Goal: Subscribe to service/newsletter

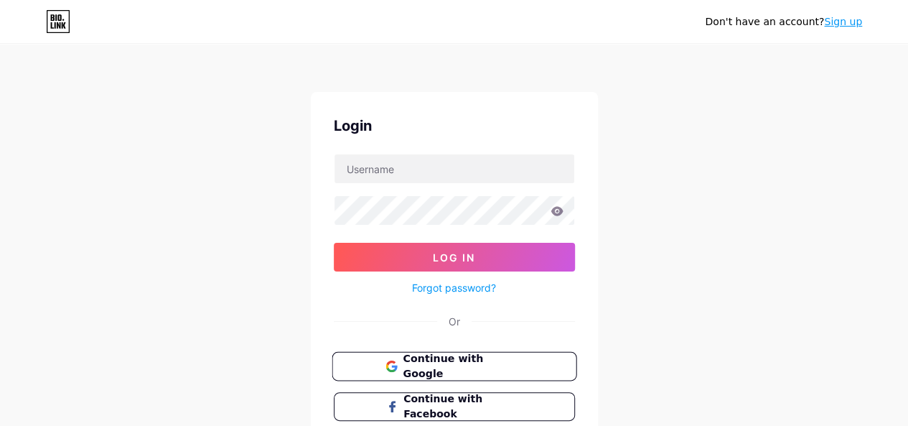
click at [443, 369] on span "Continue with Google" at bounding box center [463, 366] width 120 height 31
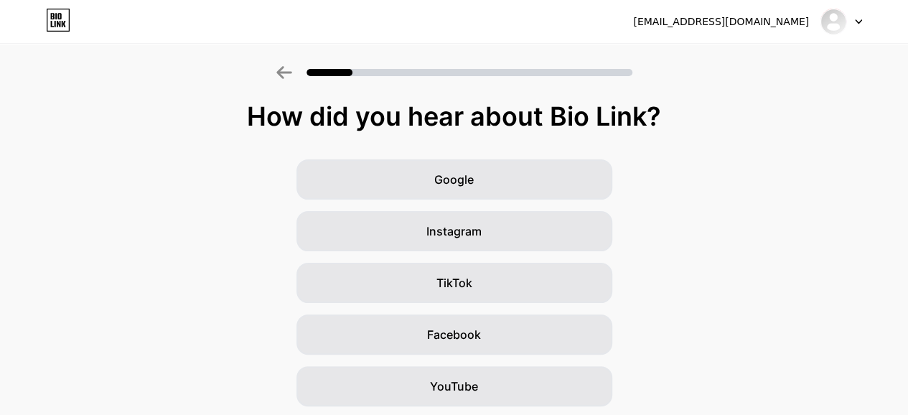
click at [843, 29] on div at bounding box center [834, 22] width 26 height 26
click at [394, 102] on div "How did you hear about Bio Link?" at bounding box center [454, 116] width 894 height 29
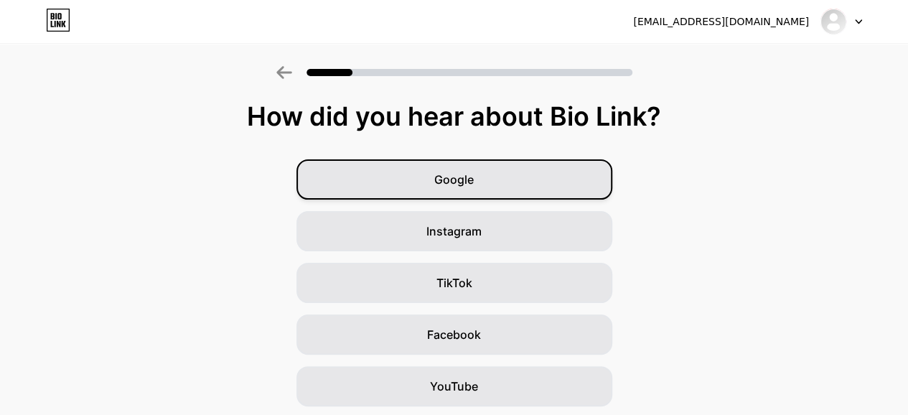
click at [473, 184] on span "Google" at bounding box center [453, 179] width 39 height 17
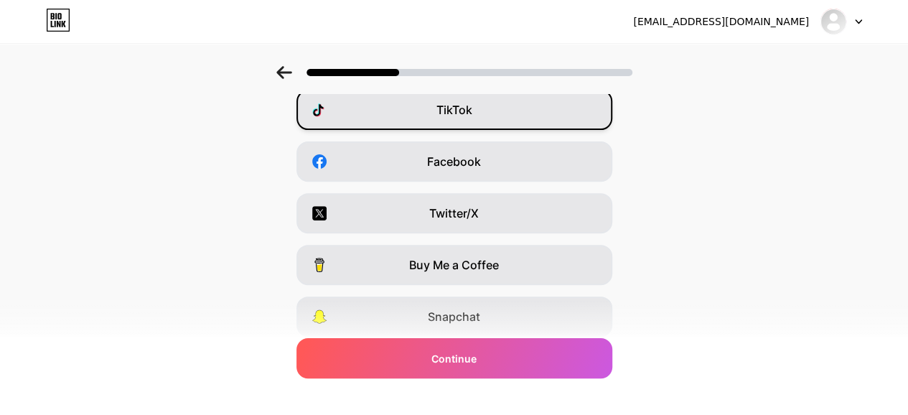
scroll to position [276, 0]
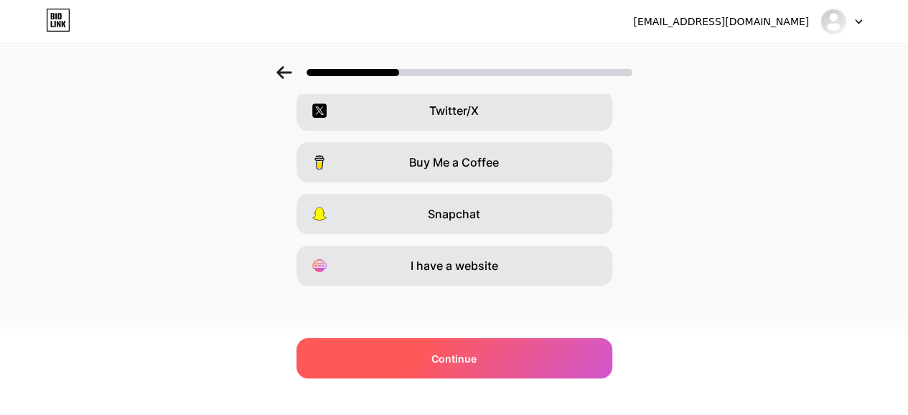
click at [487, 365] on div "Continue" at bounding box center [455, 358] width 316 height 40
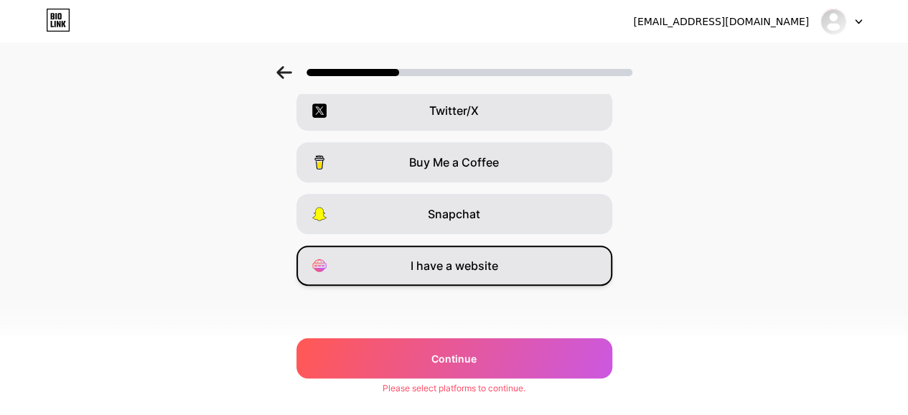
click at [468, 275] on div "I have a website" at bounding box center [455, 266] width 316 height 40
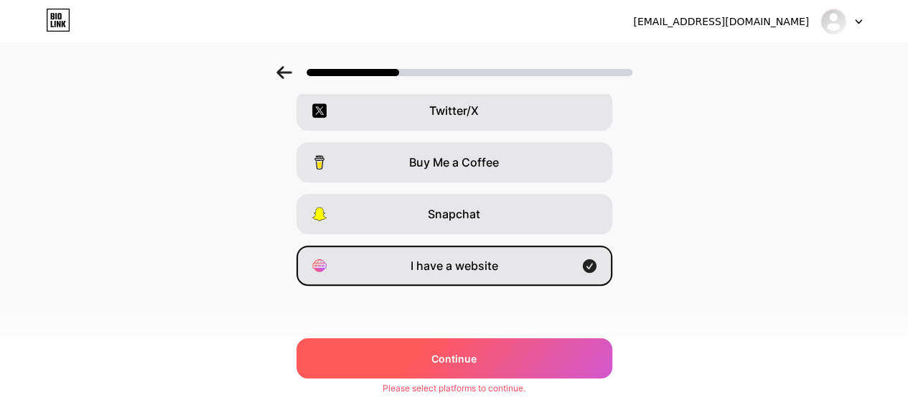
click at [477, 354] on span "Continue" at bounding box center [454, 358] width 45 height 15
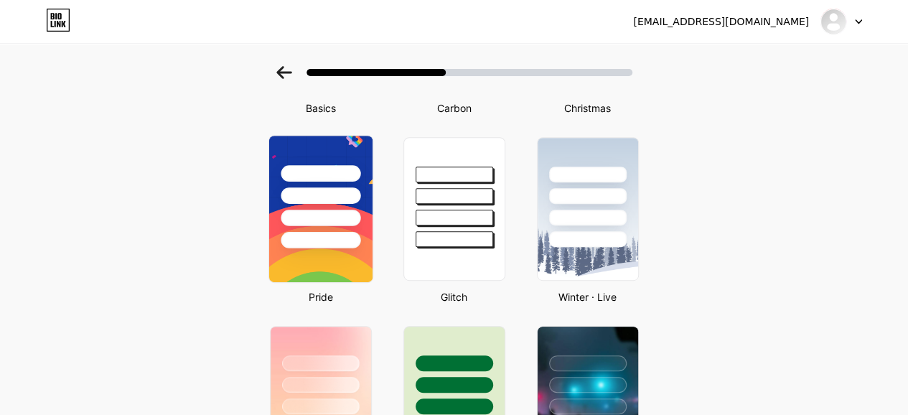
scroll to position [72, 0]
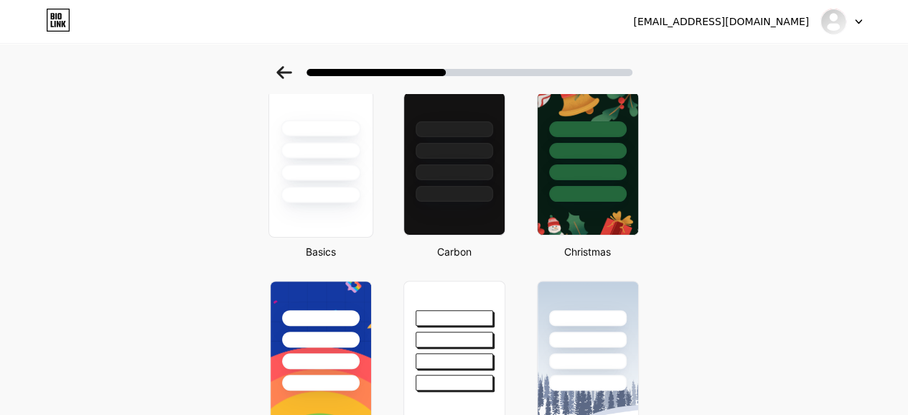
click at [336, 145] on div at bounding box center [321, 150] width 80 height 17
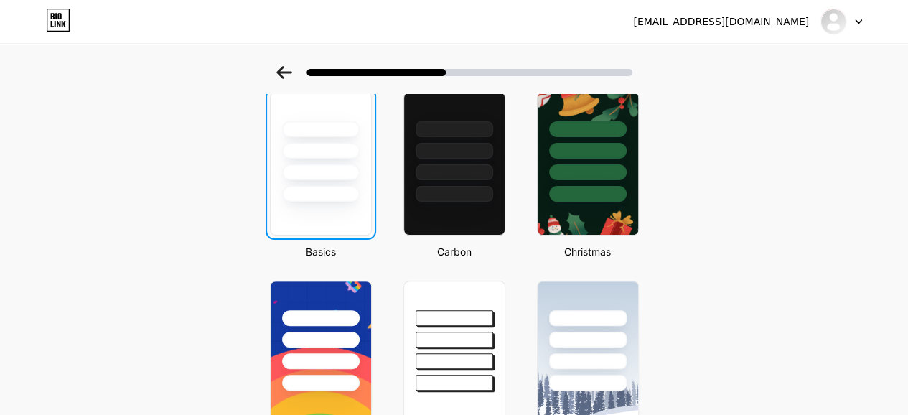
scroll to position [0, 0]
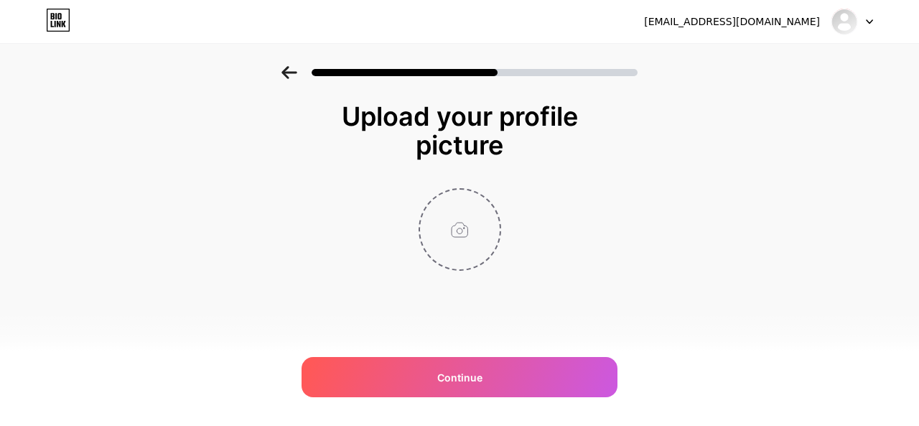
click at [472, 192] on input "file" at bounding box center [460, 230] width 80 height 80
type input "C:\fakepath\Sportzfy-TV-APK.png"
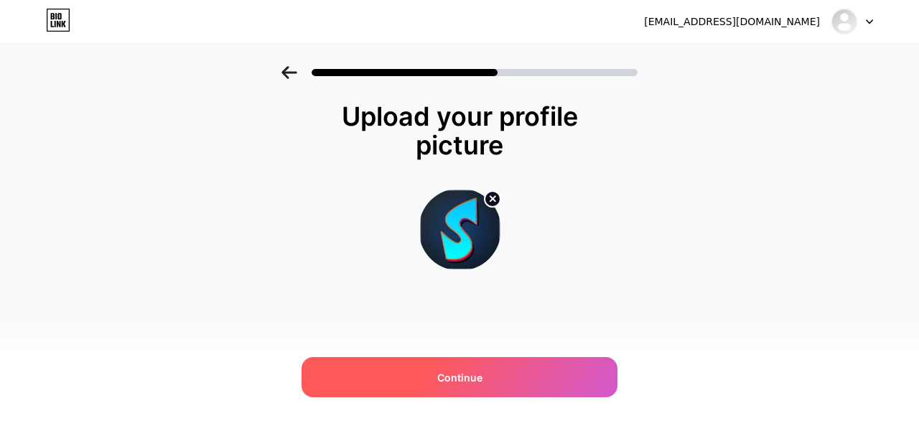
click at [489, 386] on div "Continue" at bounding box center [460, 377] width 316 height 40
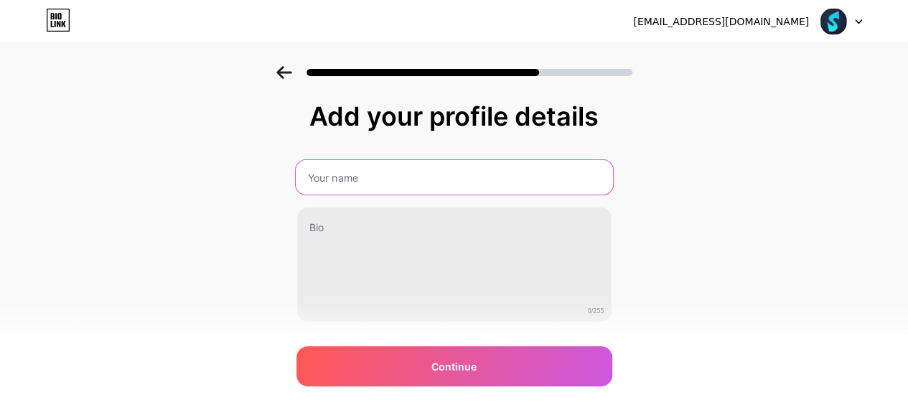
click at [378, 186] on input "text" at bounding box center [453, 177] width 317 height 34
type input "Sportzfy"
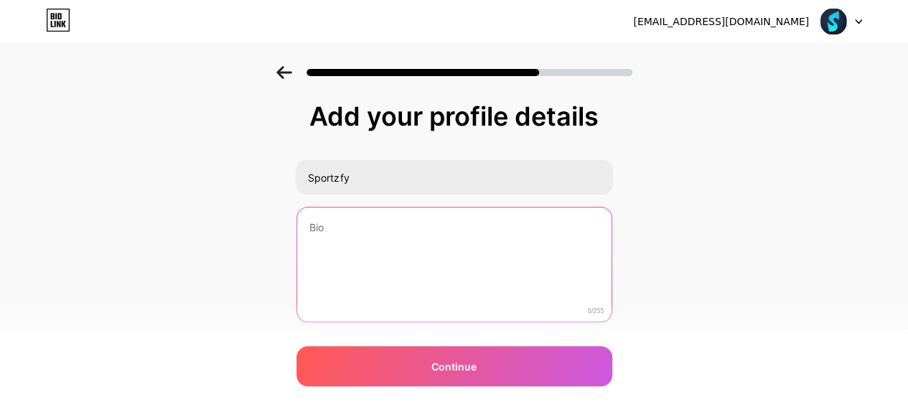
click at [379, 244] on textarea at bounding box center [454, 266] width 315 height 116
paste textarea "Download Sportzfy Apk 2025 for free on your Android. Install the Sportzfy Tv Li…"
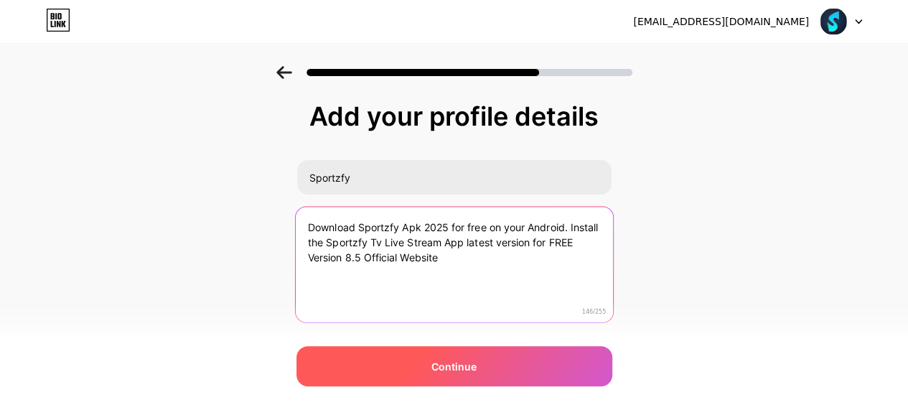
type textarea "Download Sportzfy Apk 2025 for free on your Android. Install the Sportzfy Tv Li…"
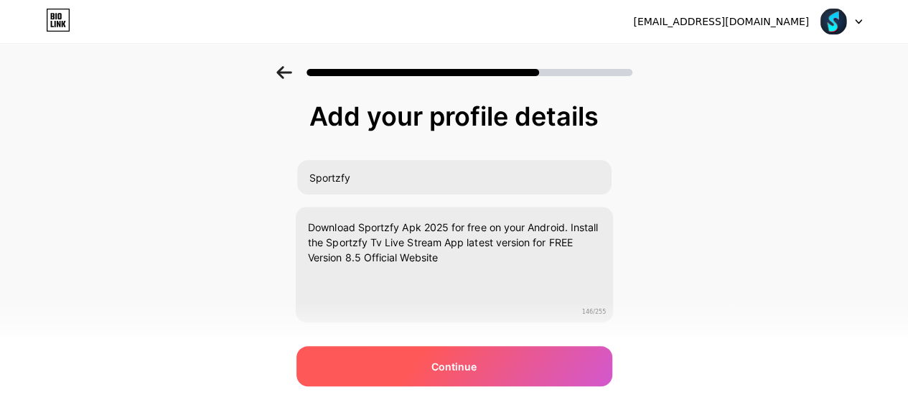
click at [461, 381] on div "Continue" at bounding box center [455, 366] width 316 height 40
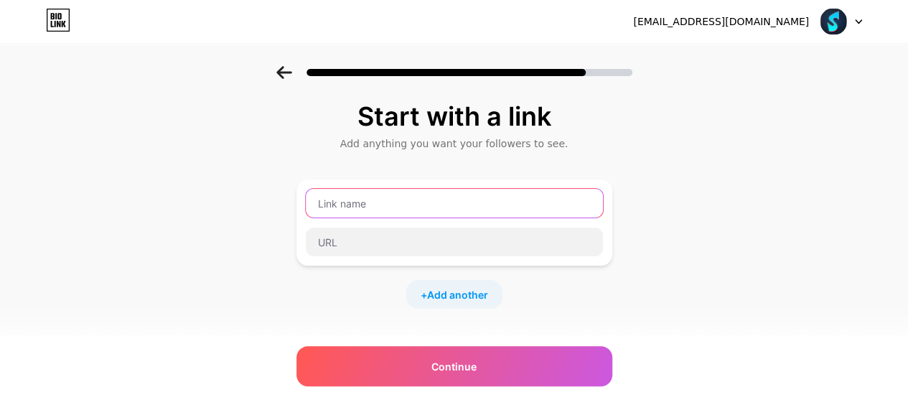
click at [400, 215] on input "text" at bounding box center [454, 203] width 297 height 29
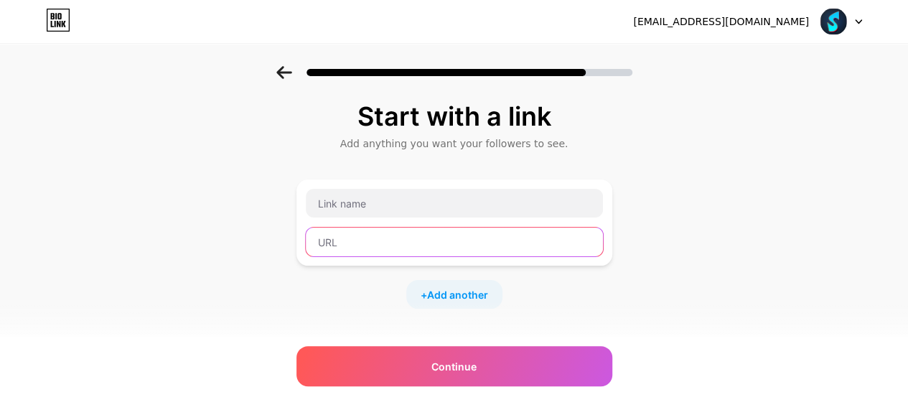
click at [394, 229] on input "text" at bounding box center [454, 242] width 297 height 29
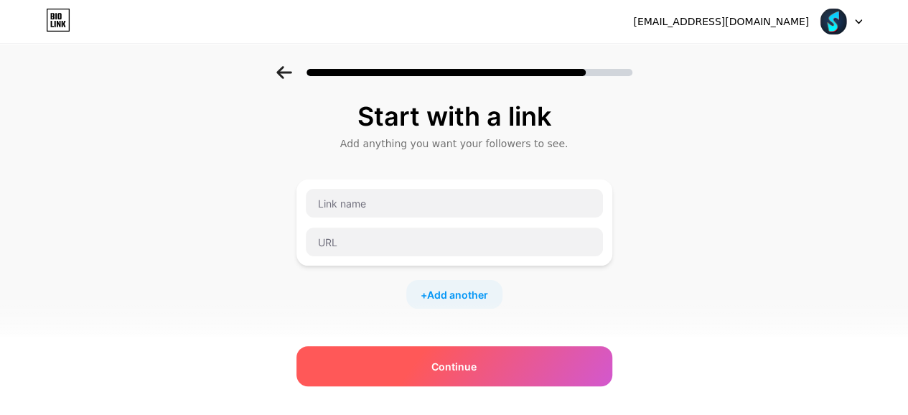
click at [458, 371] on span "Continue" at bounding box center [454, 366] width 45 height 15
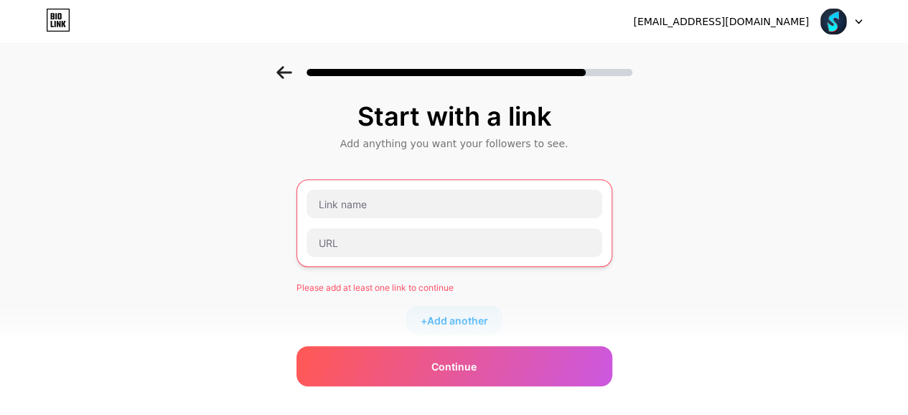
drag, startPoint x: 386, startPoint y: 264, endPoint x: 374, endPoint y: 252, distance: 16.2
click at [386, 263] on div at bounding box center [455, 224] width 316 height 88
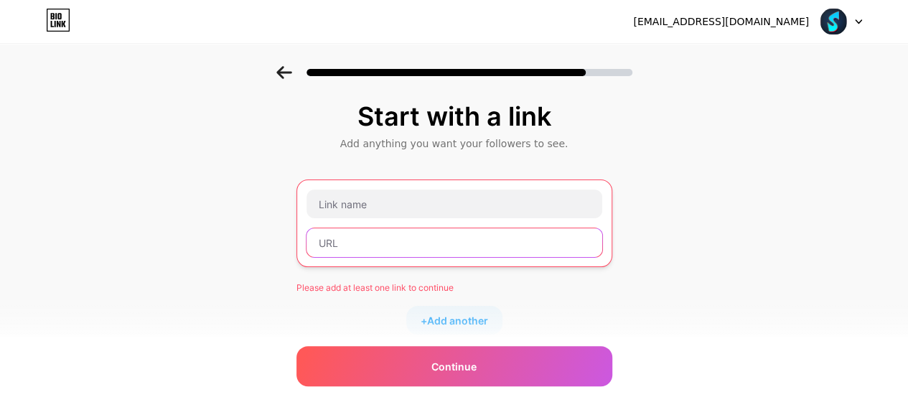
click at [366, 246] on input "text" at bounding box center [455, 242] width 296 height 29
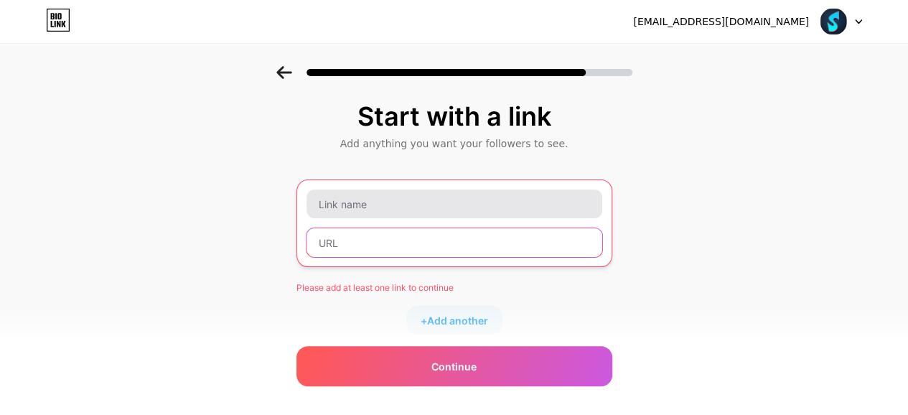
paste input "[URL][DOMAIN_NAME]"
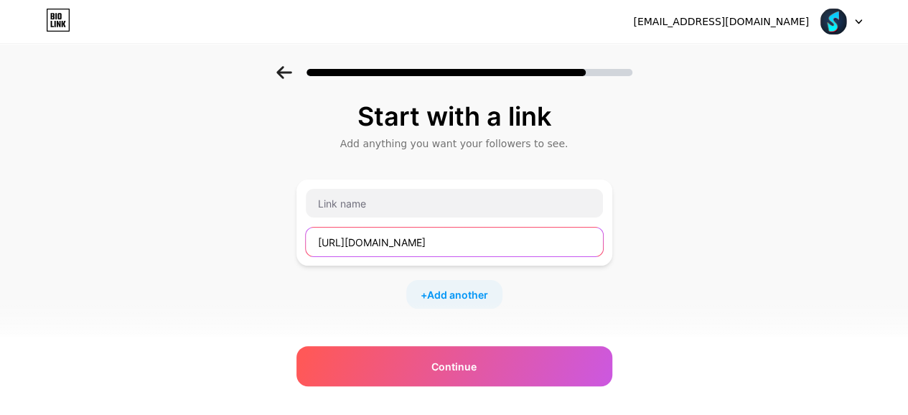
click at [374, 236] on input "[URL][DOMAIN_NAME]" at bounding box center [454, 242] width 297 height 29
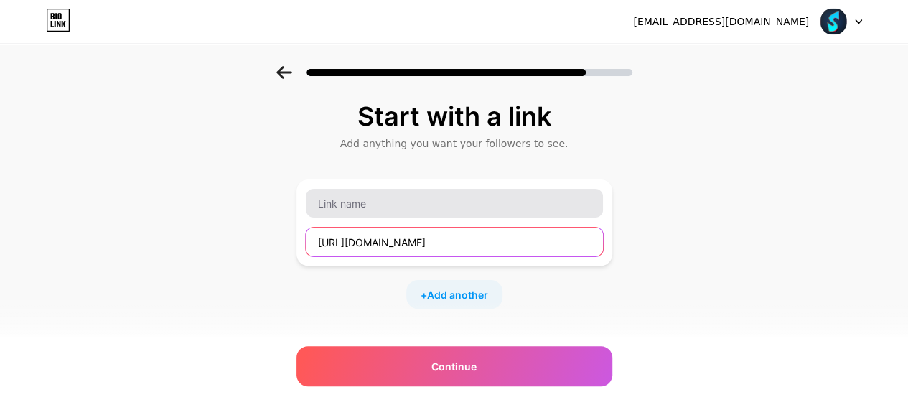
type input "[URL][DOMAIN_NAME]"
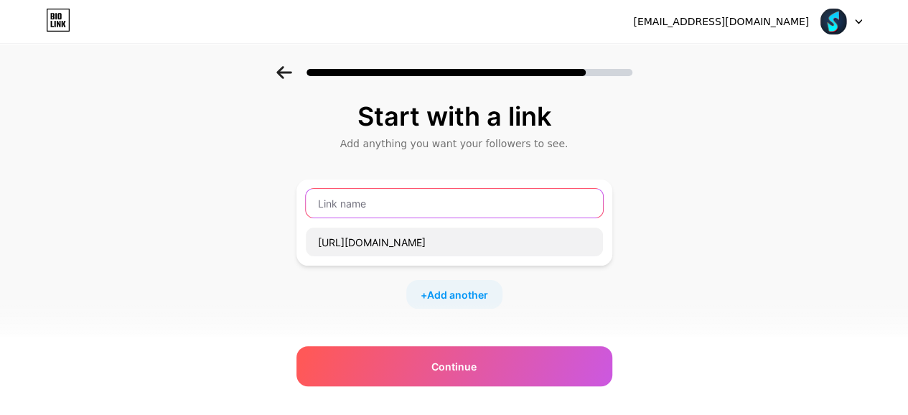
paste input "sportzfyy"
click at [373, 193] on input "sportzfyy" at bounding box center [454, 203] width 297 height 29
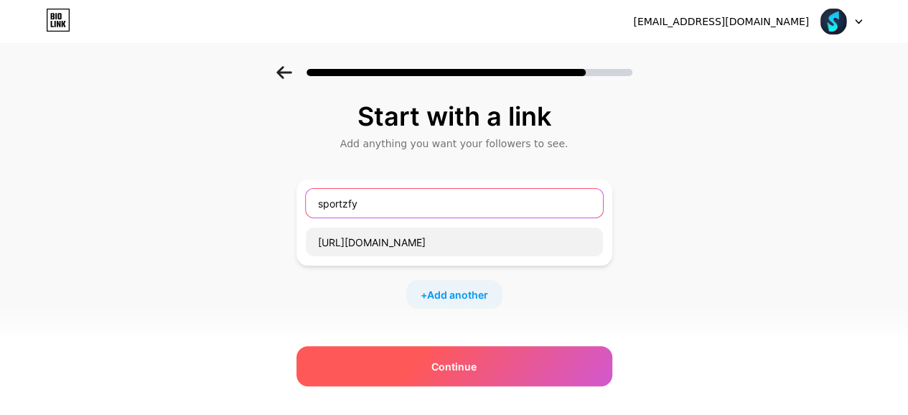
type input "sportzfy"
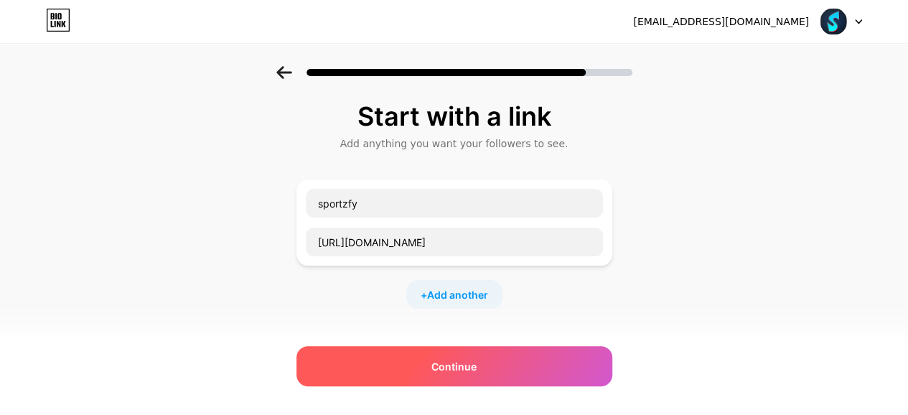
click at [461, 361] on span "Continue" at bounding box center [454, 366] width 45 height 15
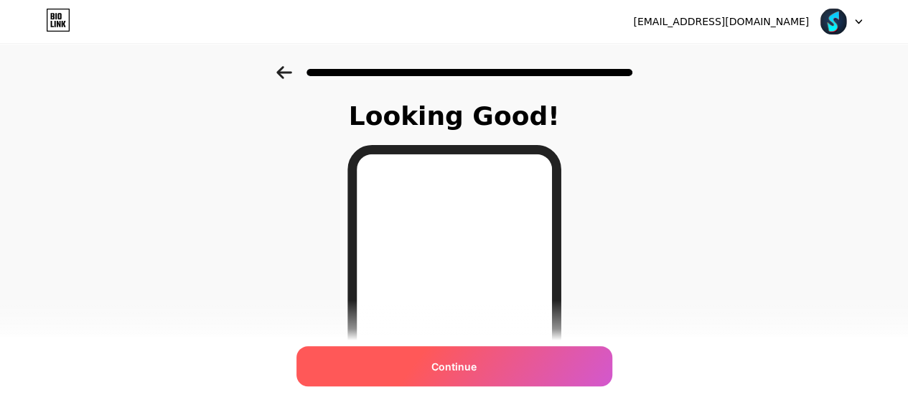
scroll to position [144, 0]
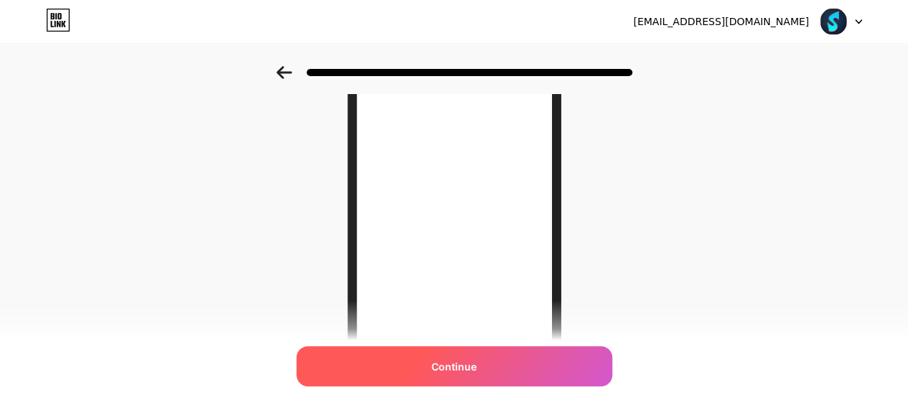
click at [474, 369] on span "Continue" at bounding box center [454, 366] width 45 height 15
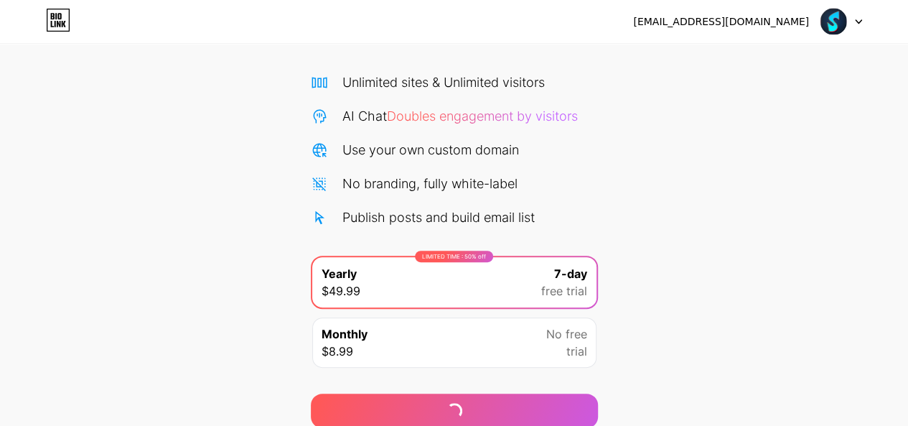
scroll to position [151, 0]
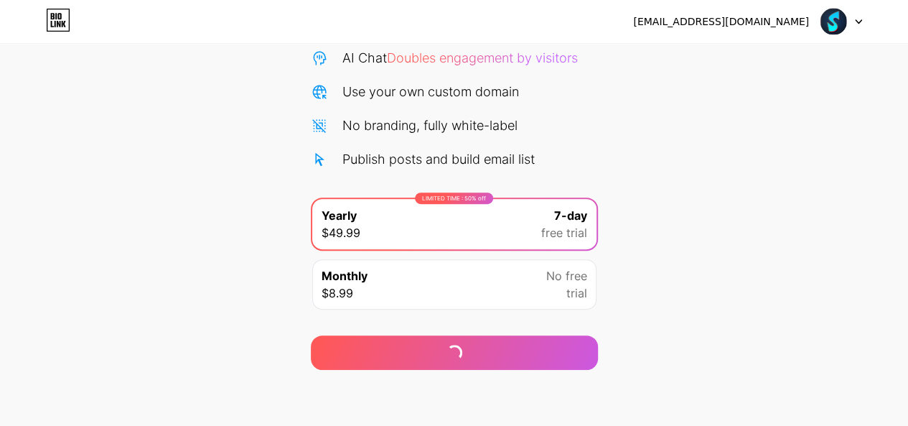
click at [441, 280] on div "Monthly $8.99 No free trial" at bounding box center [454, 284] width 284 height 50
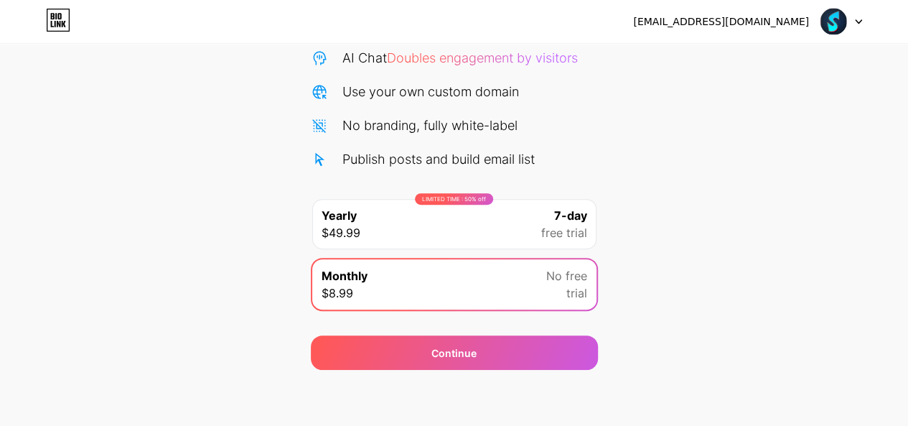
click at [455, 209] on div "LIMITED TIME : 50% off Yearly $49.99 7-day free trial" at bounding box center [454, 224] width 284 height 50
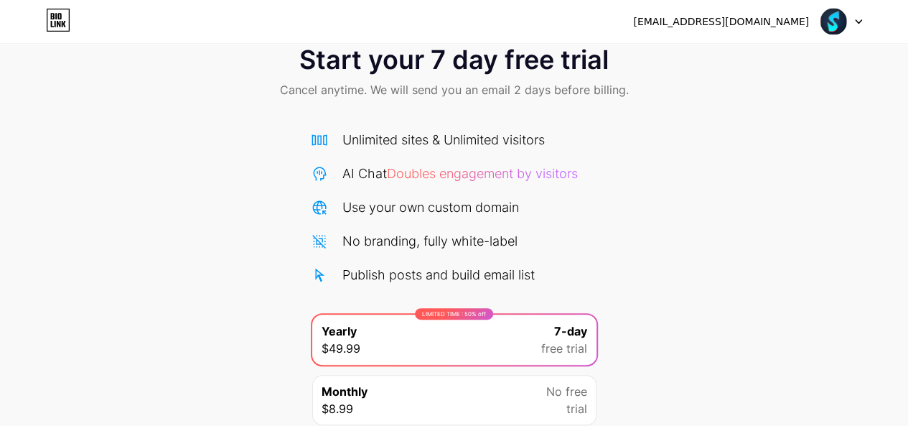
scroll to position [0, 0]
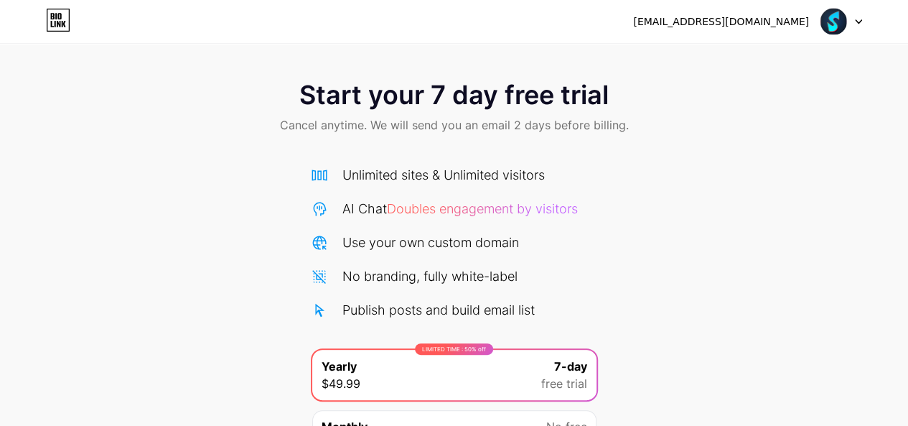
click at [434, 243] on div "Use your own custom domain" at bounding box center [431, 242] width 177 height 19
click at [424, 100] on span "Start your 7 day free trial" at bounding box center [454, 94] width 310 height 29
click at [842, 17] on img at bounding box center [833, 21] width 27 height 27
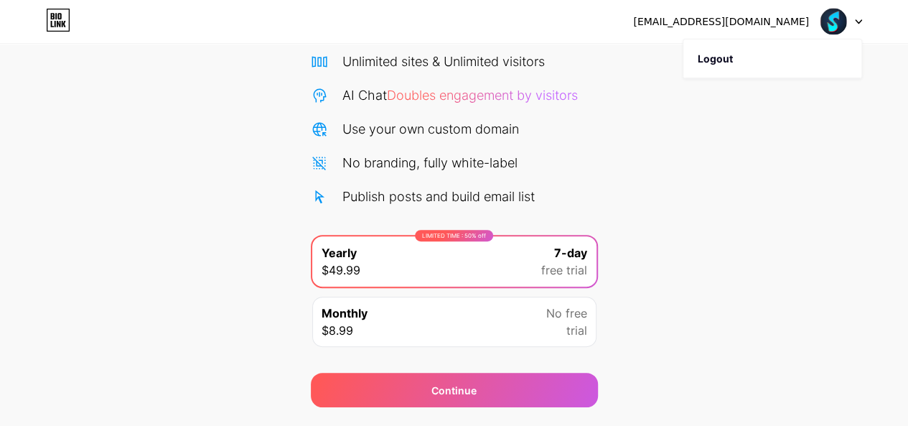
scroll to position [151, 0]
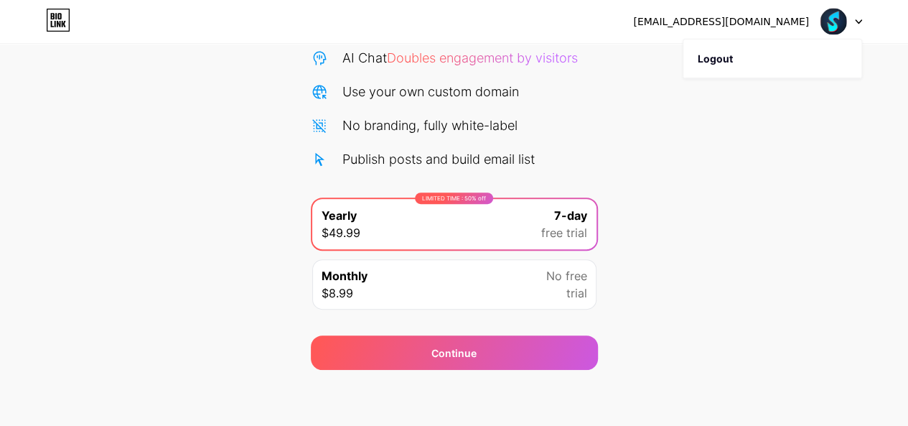
click at [428, 111] on div "Unlimited sites & Unlimited visitors AI Chat Doubles engagement by visitors Use…" at bounding box center [454, 91] width 287 height 154
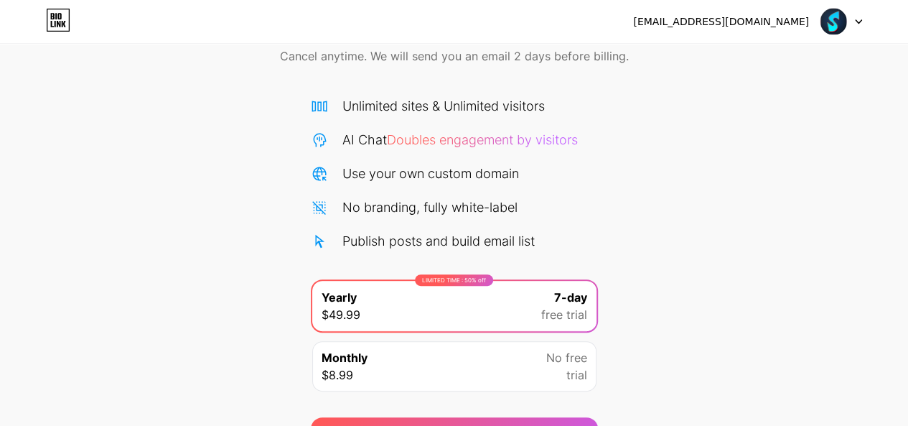
scroll to position [0, 0]
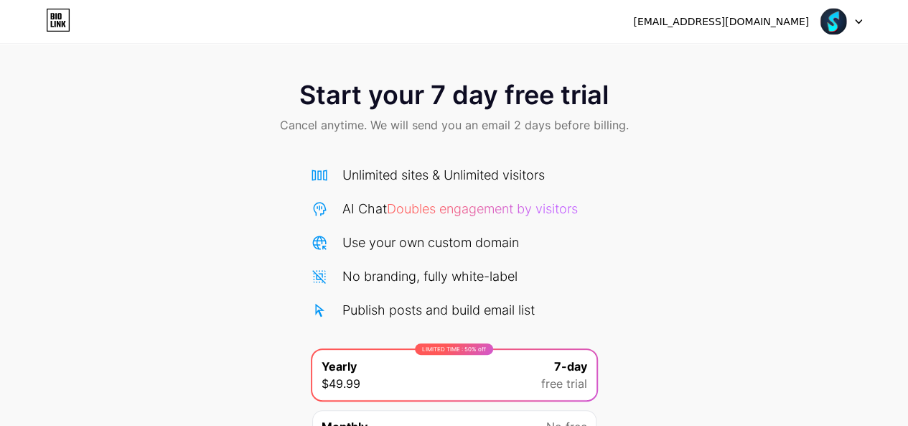
click at [429, 212] on span "Doubles engagement by visitors" at bounding box center [482, 208] width 191 height 15
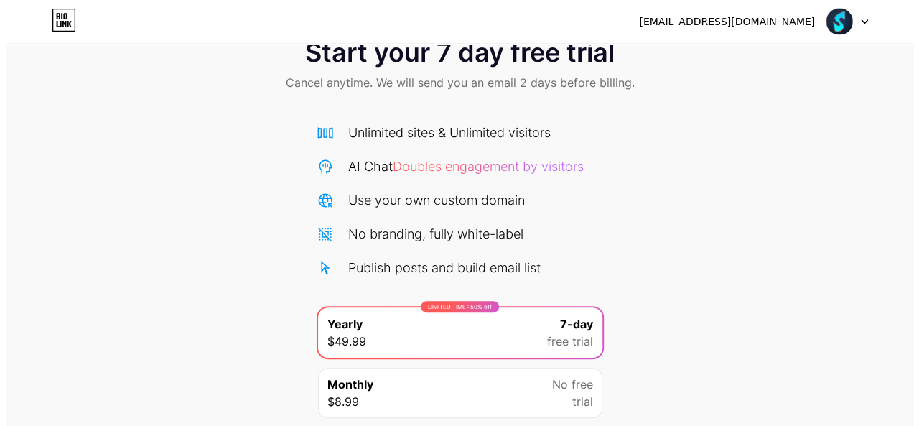
scroll to position [151, 0]
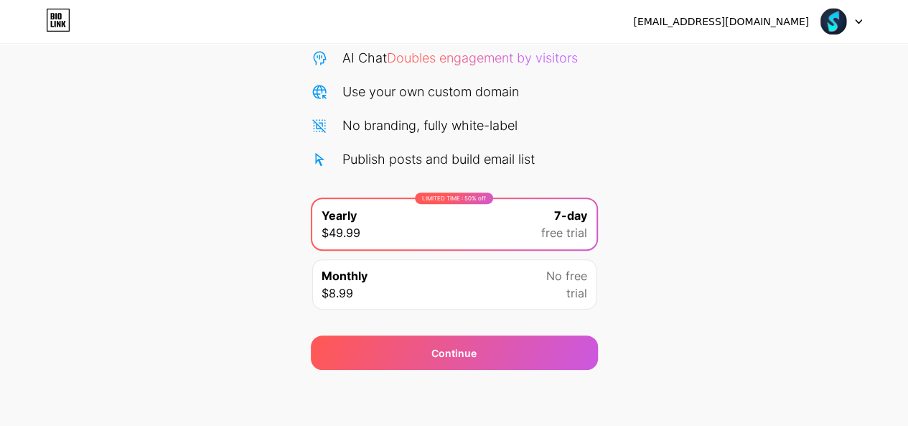
click at [544, 294] on div "Monthly $8.99 No free trial" at bounding box center [454, 284] width 284 height 50
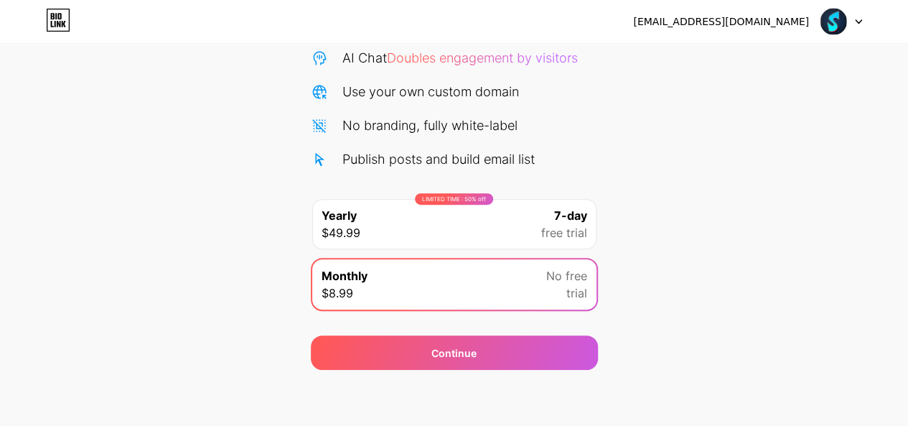
click at [533, 332] on div "Continue" at bounding box center [454, 344] width 287 height 52
click at [545, 213] on div "7-day free trial" at bounding box center [564, 224] width 46 height 34
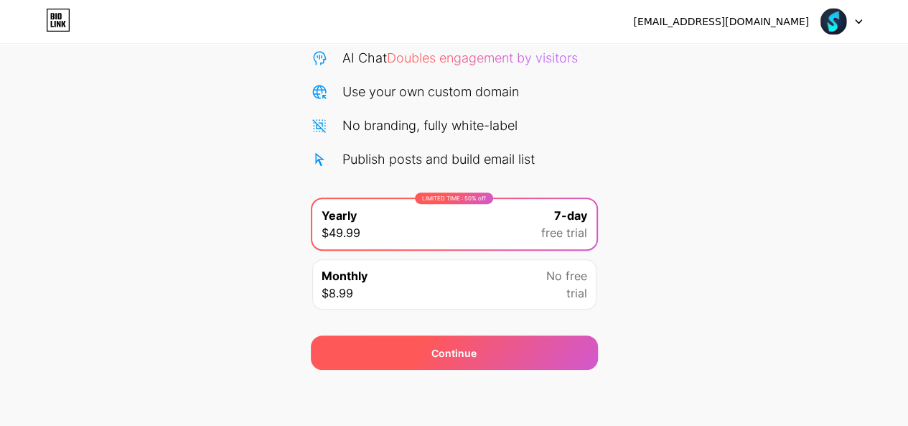
click at [499, 349] on div "Continue" at bounding box center [454, 352] width 287 height 34
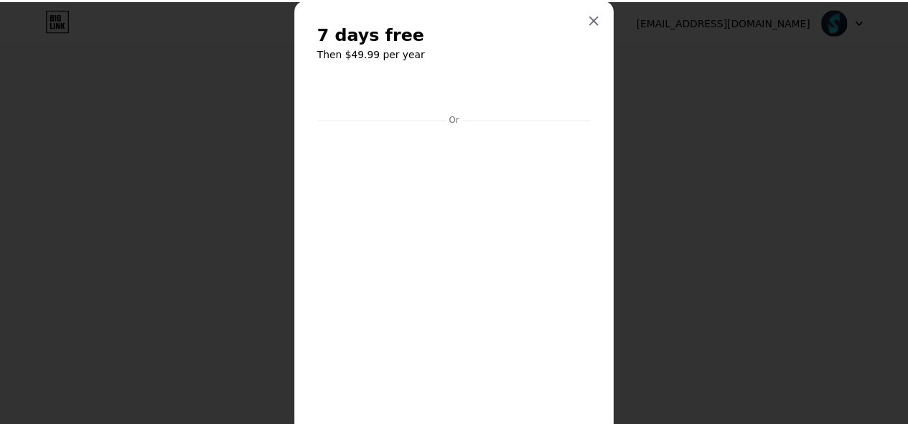
scroll to position [0, 0]
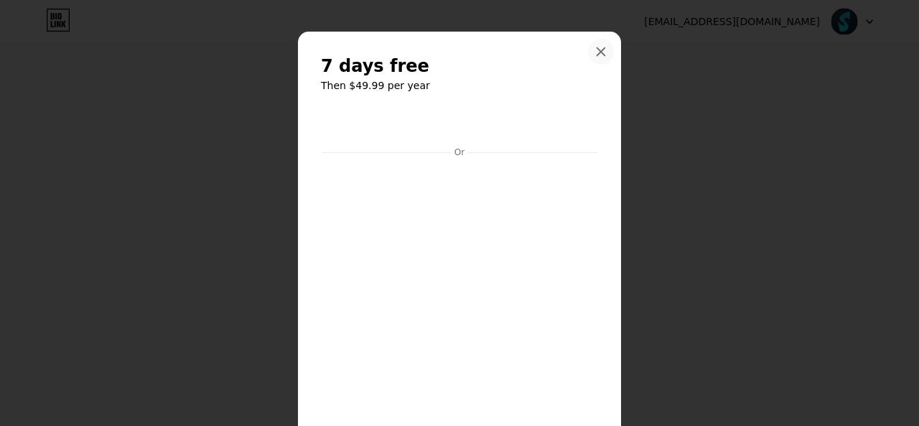
click at [597, 40] on div at bounding box center [601, 52] width 26 height 26
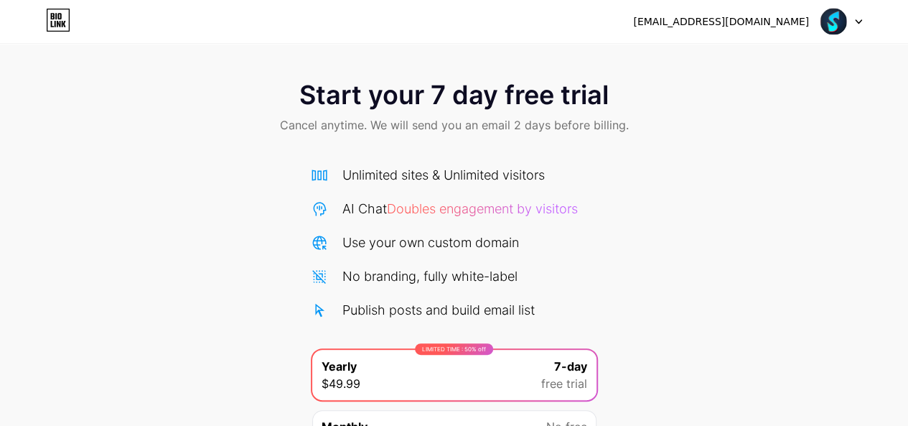
scroll to position [72, 0]
